Goal: Task Accomplishment & Management: Use online tool/utility

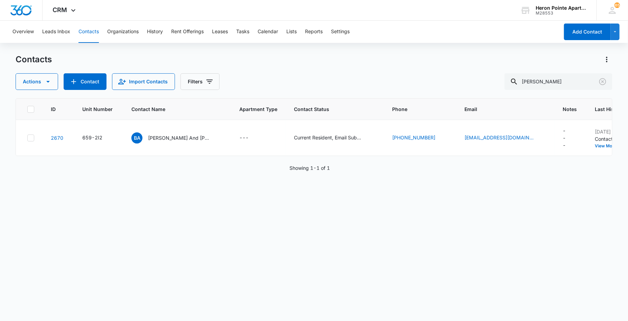
click at [520, 84] on div "[PERSON_NAME]" at bounding box center [558, 81] width 108 height 17
type input "[PERSON_NAME] d"
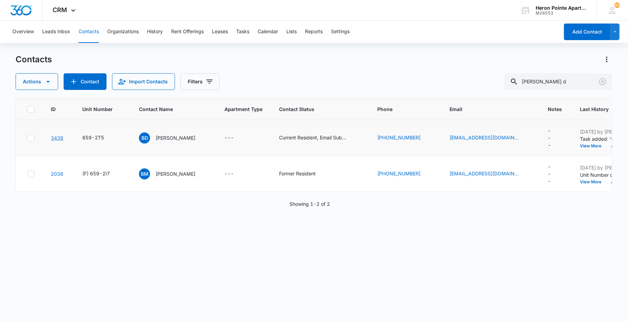
click at [56, 136] on link "3439" at bounding box center [57, 138] width 12 height 6
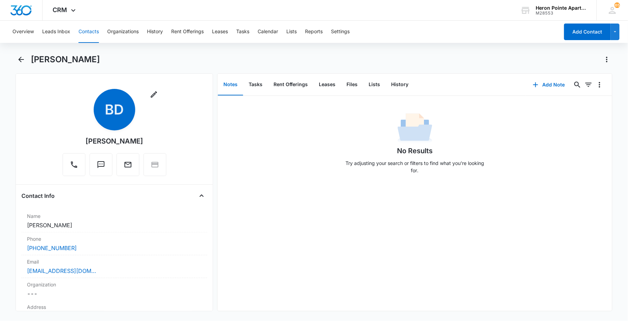
click at [613, 158] on main "[PERSON_NAME] Remove BD [PERSON_NAME] Contact Info Name Cancel Save Changes [PE…" at bounding box center [314, 187] width 628 height 266
click at [81, 26] on button "Contacts" at bounding box center [88, 32] width 20 height 22
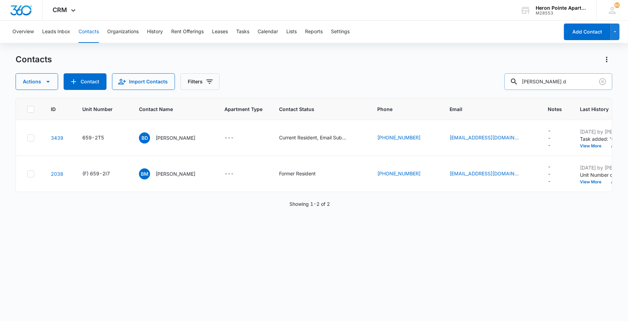
click at [564, 78] on input "[PERSON_NAME] d" at bounding box center [558, 81] width 108 height 17
type input "b"
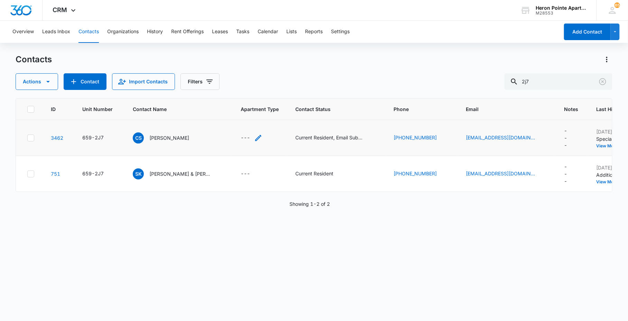
click at [249, 138] on div "---" at bounding box center [245, 138] width 9 height 8
click at [280, 112] on button "Save" at bounding box center [287, 115] width 20 height 13
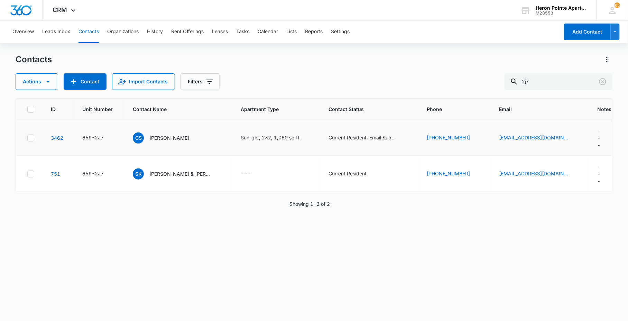
click at [94, 36] on button "Contacts" at bounding box center [88, 32] width 20 height 22
click at [538, 83] on input "2j7" at bounding box center [558, 81] width 108 height 17
type input "2"
type input "K4"
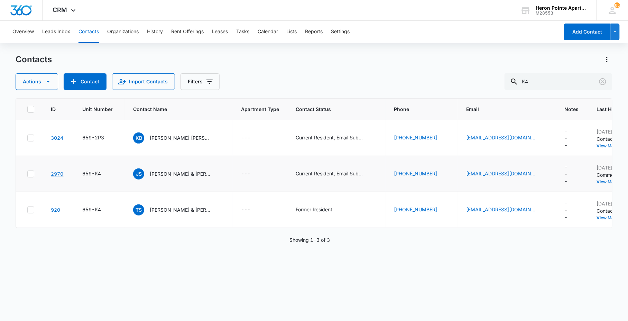
click at [57, 174] on link "2970" at bounding box center [57, 174] width 12 height 6
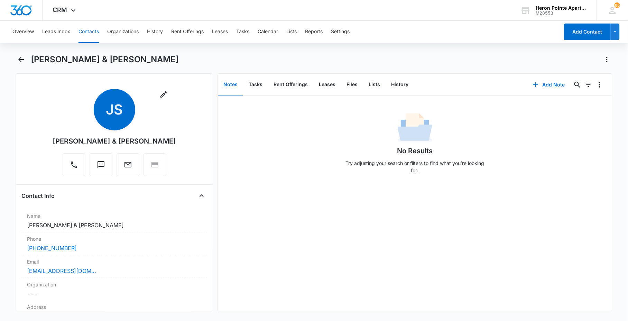
click at [89, 35] on button "Contacts" at bounding box center [88, 32] width 20 height 22
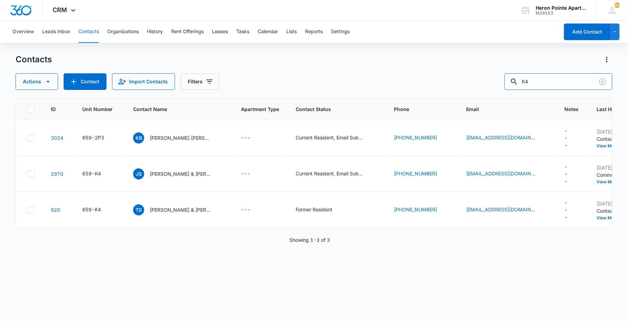
click at [405, 82] on div "Actions Contact Import Contacts Filters K4" at bounding box center [314, 81] width 596 height 17
type input "2b3"
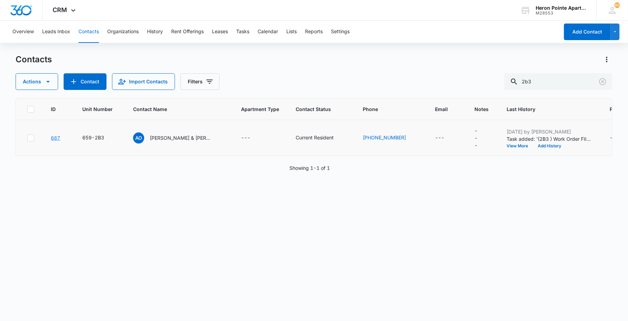
click at [55, 137] on link "687" at bounding box center [55, 138] width 9 height 6
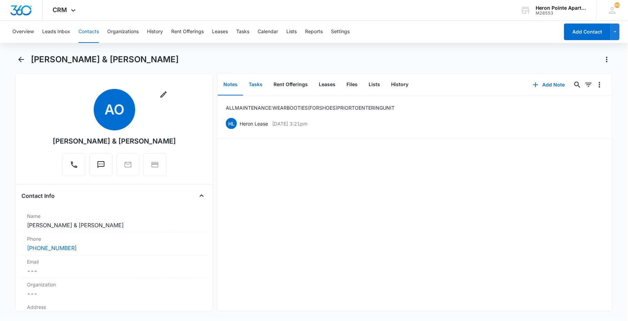
click at [260, 87] on button "Tasks" at bounding box center [255, 84] width 25 height 21
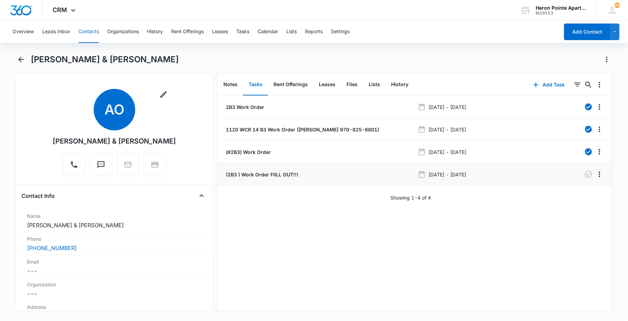
click at [277, 174] on p "(2B3 ) Work Order FIILL OUT!!!" at bounding box center [261, 174] width 74 height 7
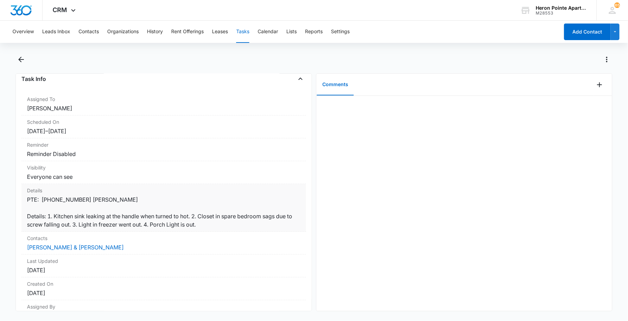
scroll to position [84, 0]
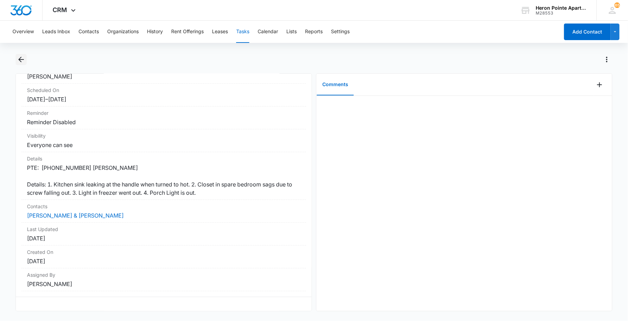
click at [22, 63] on icon "Back" at bounding box center [21, 59] width 8 height 8
